Goal: Transaction & Acquisition: Download file/media

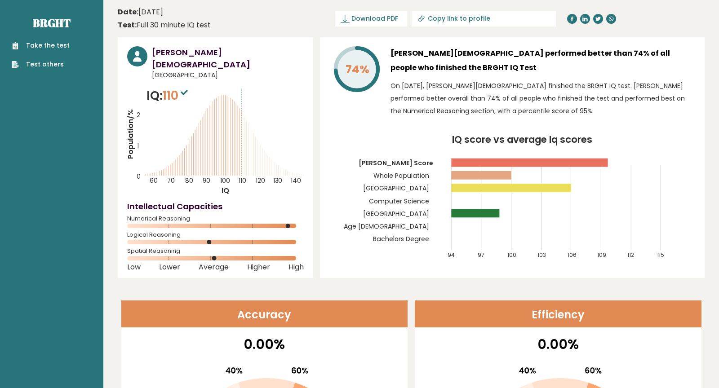
click at [493, 21] on input "Copy link to profile" at bounding box center [489, 18] width 122 height 7
type input "[URL][DOMAIN_NAME][PERSON_NAME]"
click at [398, 16] on span "Download PDF" at bounding box center [375, 18] width 47 height 9
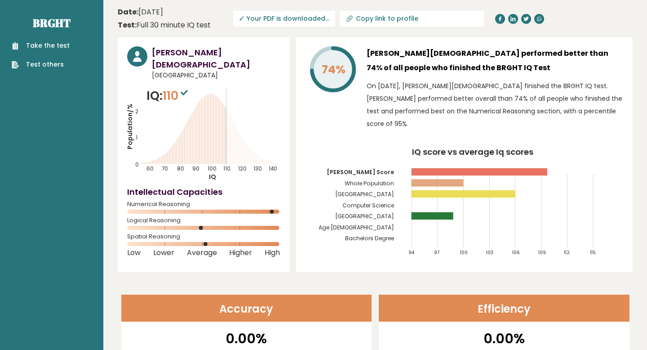
click at [436, 22] on link "Copy link to profile" at bounding box center [412, 19] width 144 height 16
type input "https://brght.org/profile/victorio-cristiansa-putra/?utm_source=share&utm_mediu…"
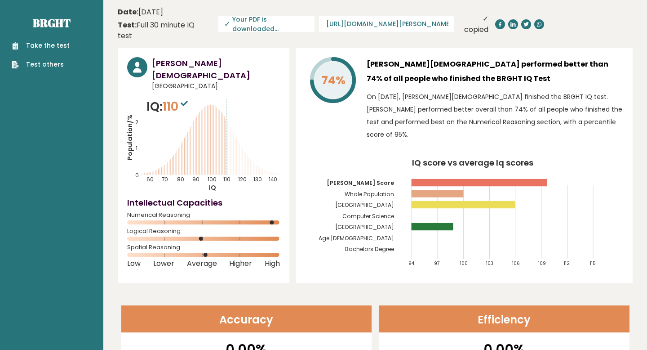
click at [228, 24] on header "Date: September 10, 2025 Test: Full 30 minute IQ test Download PDF Downloading.…" at bounding box center [375, 23] width 515 height 39
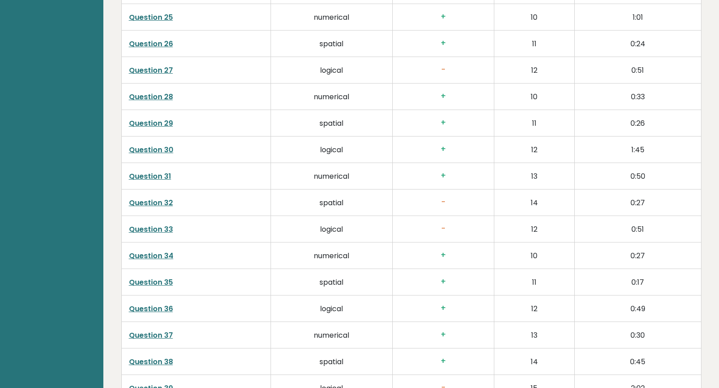
scroll to position [2178, 0]
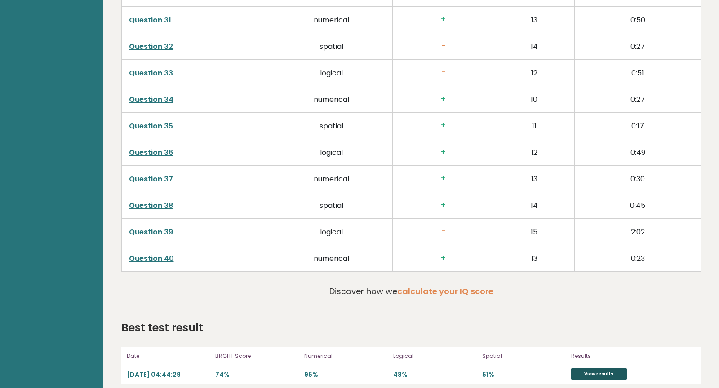
click at [590, 369] on link "View results" at bounding box center [600, 375] width 56 height 12
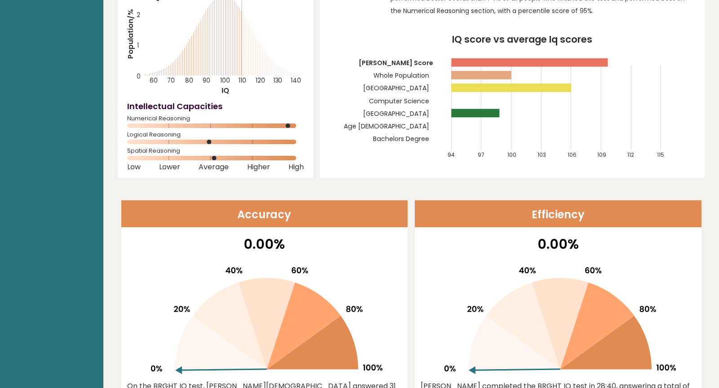
scroll to position [0, 0]
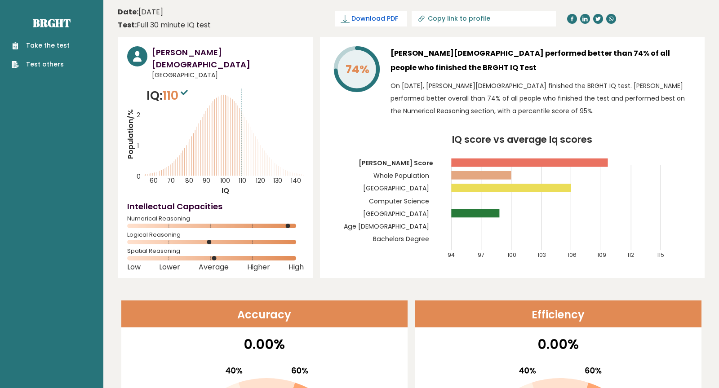
click at [398, 18] on span "Download PDF" at bounding box center [375, 18] width 47 height 9
click at [316, 12] on header "Date: September 10, 2025 Test: Full 30 minute IQ test Download PDF Downloading.…" at bounding box center [411, 18] width 587 height 28
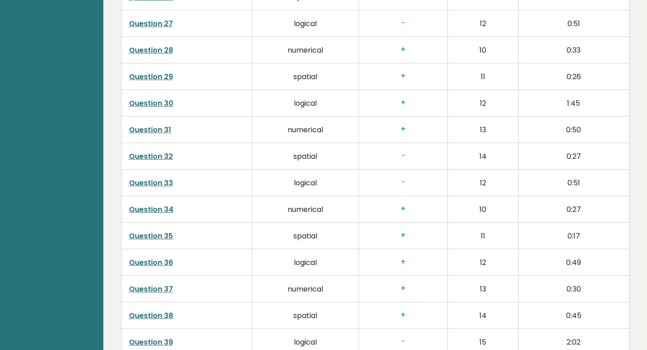
scroll to position [2207, 0]
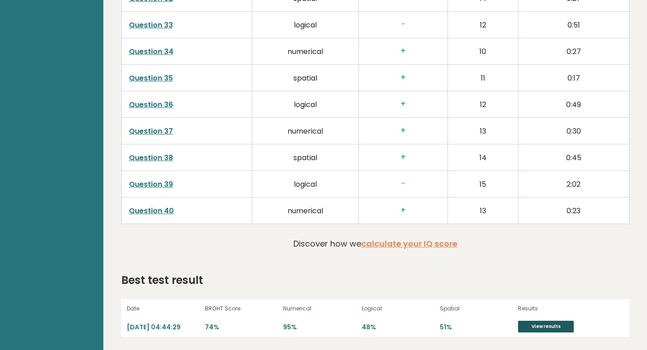
click at [546, 326] on link "View results" at bounding box center [546, 327] width 56 height 12
click at [539, 326] on link "View results" at bounding box center [546, 327] width 56 height 12
